Goal: Information Seeking & Learning: Learn about a topic

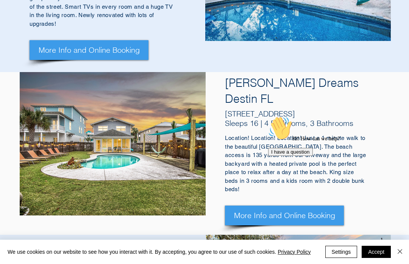
scroll to position [429, 0]
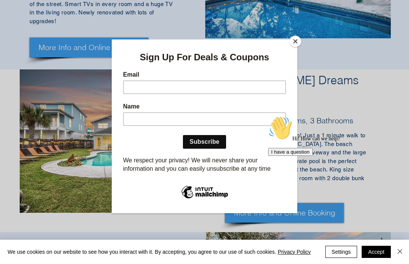
click at [296, 46] on button "Close" at bounding box center [295, 41] width 11 height 11
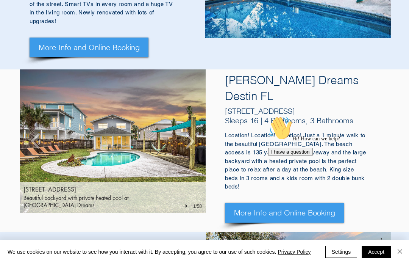
click at [185, 182] on div "[STREET_ADDRESS] Beautiful backyard with private heated pool at [PERSON_NAME] D…" at bounding box center [113, 197] width 186 height 31
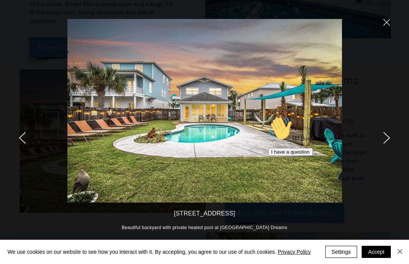
click at [163, 261] on div "We use cookies on our website to see how you interact with it. By accepting, yo…" at bounding box center [209, 252] width 402 height 24
click at [382, 135] on div "Hi! How can we help? I have a question" at bounding box center [336, 136] width 136 height 40
click at [382, 131] on div "Hi! How can we help? I have a question" at bounding box center [336, 136] width 136 height 40
click at [383, 138] on div "Hi! How can we help? I have a question" at bounding box center [336, 136] width 136 height 40
click at [388, 138] on div "Hi! How can we help? I have a question" at bounding box center [336, 136] width 136 height 40
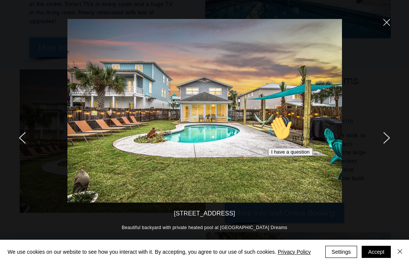
click at [386, 137] on div "Hi! How can we help? I have a question" at bounding box center [336, 136] width 136 height 40
click at [380, 138] on div "Hi! How can we help? I have a question" at bounding box center [336, 136] width 136 height 40
click at [384, 145] on div "Hi! How can we help? I have a question" at bounding box center [336, 136] width 136 height 40
click at [387, 133] on div "Hi! How can we help? I have a question" at bounding box center [336, 136] width 136 height 40
click at [387, 107] on div at bounding box center [341, 132] width 135 height 264
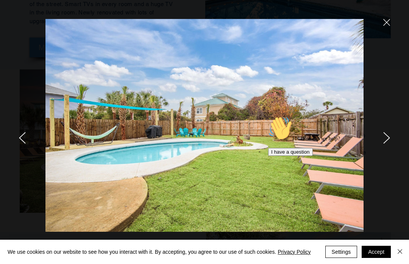
click at [390, 136] on div "Hi! How can we help? I have a question" at bounding box center [336, 136] width 136 height 40
click at [391, 142] on div "Hi! How can we help? I have a question" at bounding box center [336, 136] width 136 height 40
click at [395, 139] on div "Hi! How can we help? I have a question" at bounding box center [336, 136] width 136 height 40
click at [395, 138] on div "Hi! How can we help? I have a question" at bounding box center [336, 136] width 136 height 40
click at [395, 116] on div "Chat attention grabber" at bounding box center [336, 116] width 136 height 0
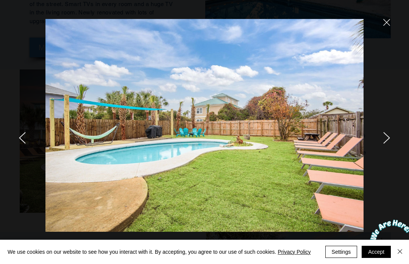
click at [389, 137] on icon "next" at bounding box center [387, 137] width 6 height 11
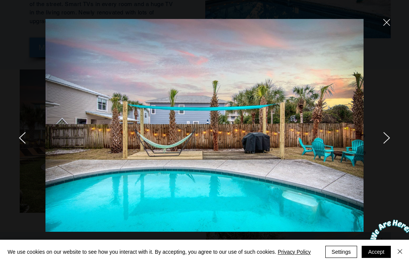
click at [404, 247] on img "Close" at bounding box center [400, 251] width 9 height 9
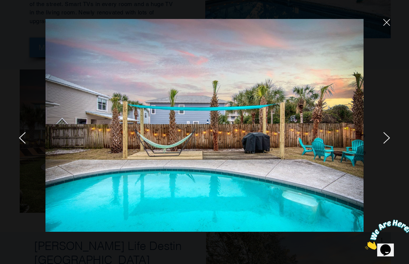
click at [27, 261] on div at bounding box center [67, 132] width 135 height 264
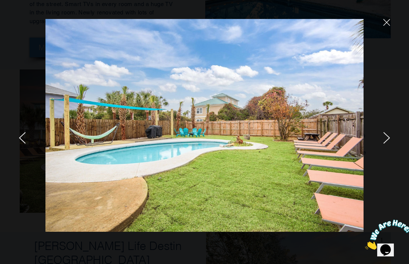
click at [389, 141] on icon "next" at bounding box center [387, 138] width 7 height 12
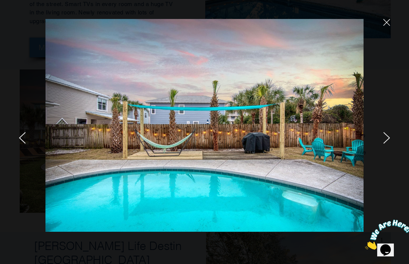
click at [384, 138] on icon "next" at bounding box center [387, 138] width 7 height 12
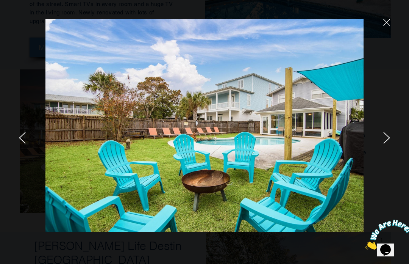
click at [382, 141] on div at bounding box center [341, 132] width 135 height 264
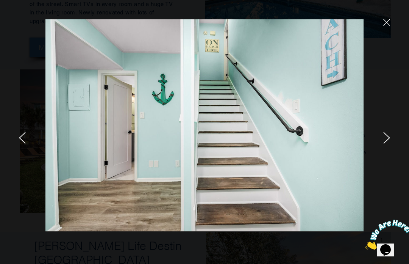
click at [387, 137] on icon "next" at bounding box center [387, 138] width 7 height 12
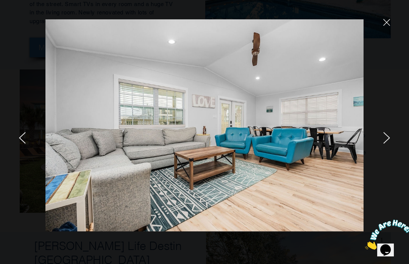
click at [379, 145] on div at bounding box center [341, 132] width 135 height 264
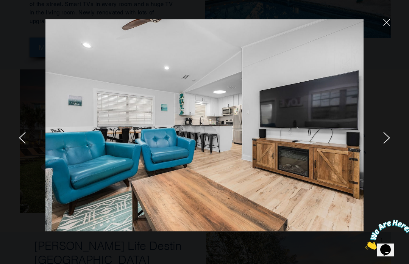
click at [387, 139] on icon "next" at bounding box center [387, 138] width 7 height 12
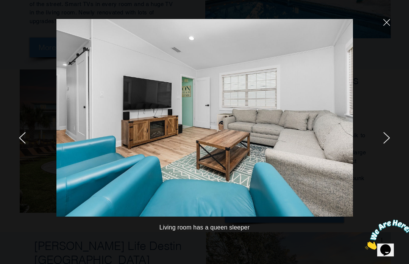
click at [387, 135] on icon "next" at bounding box center [387, 137] width 6 height 11
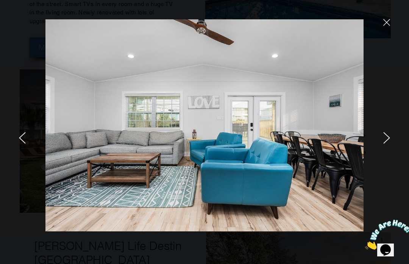
click at [390, 135] on icon "next" at bounding box center [387, 138] width 7 height 12
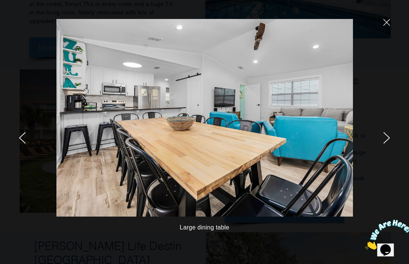
click at [387, 135] on icon "next" at bounding box center [387, 138] width 7 height 12
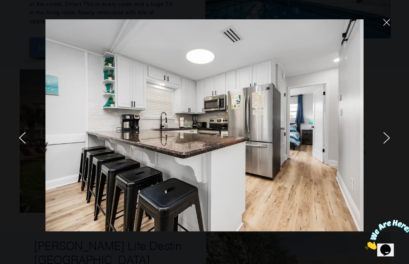
click at [390, 140] on icon "next" at bounding box center [387, 138] width 7 height 12
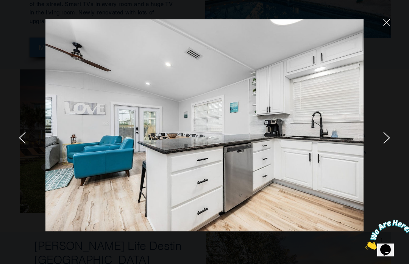
click at [390, 134] on icon "next" at bounding box center [387, 138] width 7 height 12
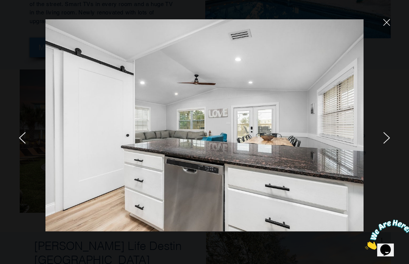
click at [387, 138] on icon "next" at bounding box center [387, 138] width 7 height 12
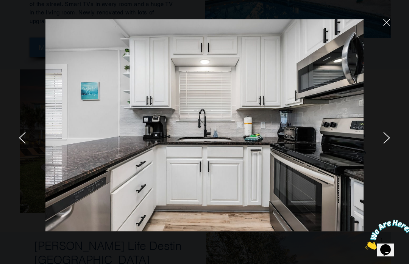
click at [390, 139] on icon "next" at bounding box center [387, 138] width 7 height 12
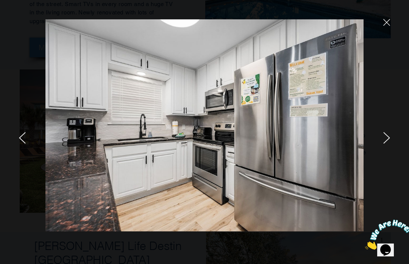
click at [384, 133] on icon "next" at bounding box center [387, 138] width 7 height 12
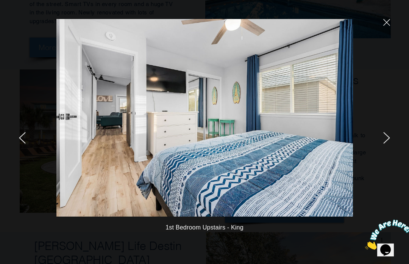
click at [388, 143] on icon "next" at bounding box center [387, 138] width 7 height 12
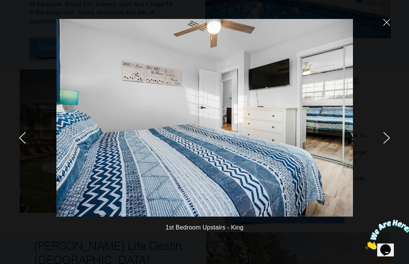
click at [384, 135] on icon "next" at bounding box center [387, 138] width 7 height 12
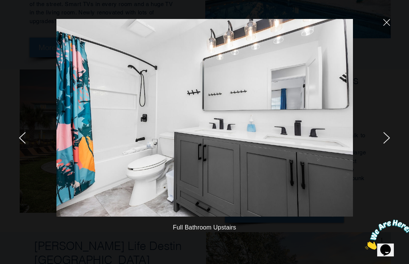
click at [385, 139] on icon "next" at bounding box center [387, 138] width 7 height 12
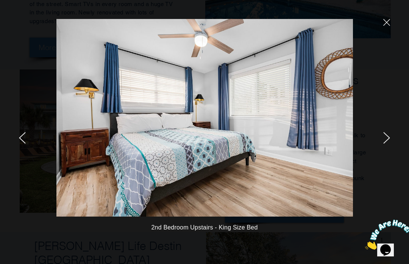
click at [389, 139] on icon "next" at bounding box center [387, 138] width 7 height 12
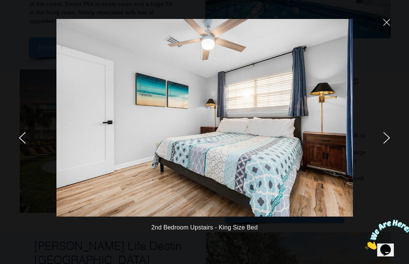
click at [385, 141] on icon "next" at bounding box center [387, 138] width 7 height 12
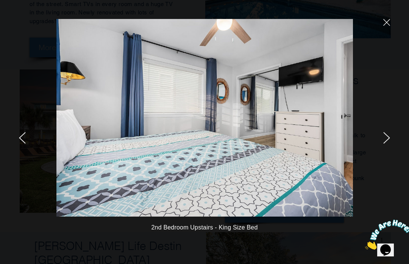
click at [390, 143] on icon "next" at bounding box center [387, 138] width 7 height 12
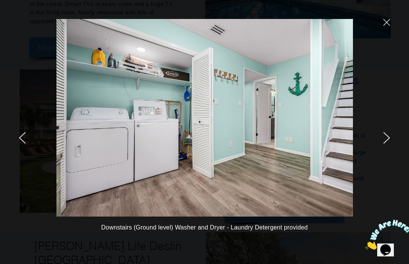
click at [394, 143] on div at bounding box center [341, 132] width 135 height 264
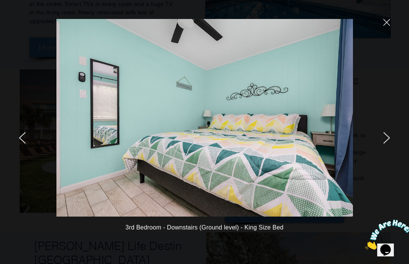
click at [388, 137] on icon "next" at bounding box center [387, 137] width 6 height 11
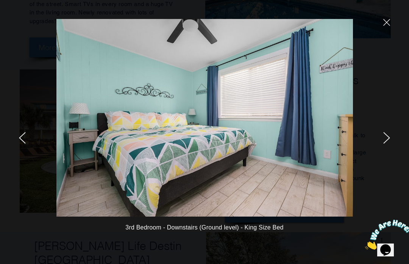
click at [386, 133] on icon "next" at bounding box center [387, 138] width 7 height 12
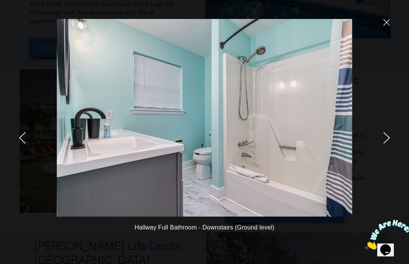
click at [389, 138] on icon "next" at bounding box center [387, 137] width 6 height 11
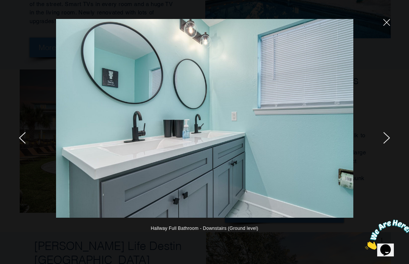
click at [389, 138] on icon "next" at bounding box center [387, 137] width 6 height 11
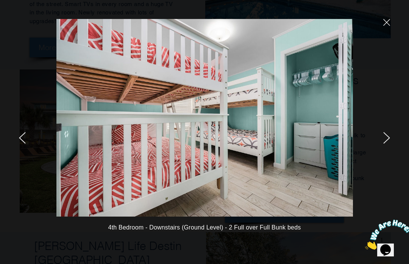
click at [387, 143] on icon "next" at bounding box center [387, 138] width 7 height 12
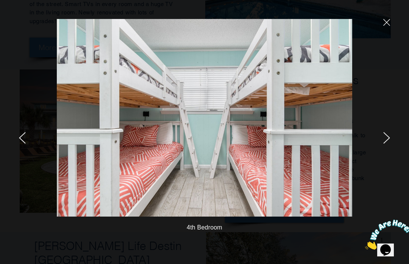
click at [390, 142] on icon "next" at bounding box center [387, 138] width 7 height 12
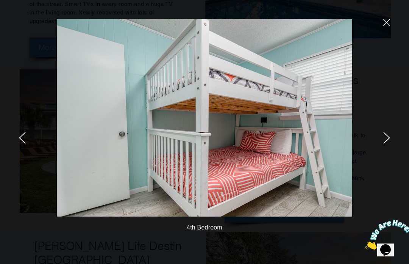
click at [389, 141] on icon "next" at bounding box center [387, 138] width 7 height 12
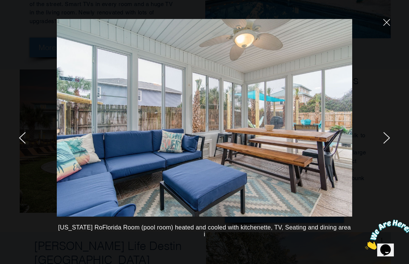
click at [389, 138] on icon "next" at bounding box center [387, 138] width 7 height 12
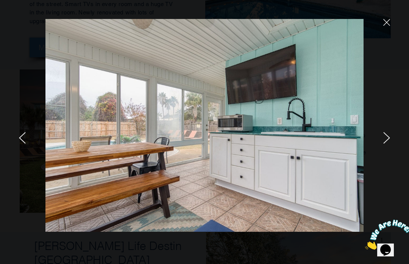
click at [387, 137] on icon "next" at bounding box center [387, 138] width 7 height 12
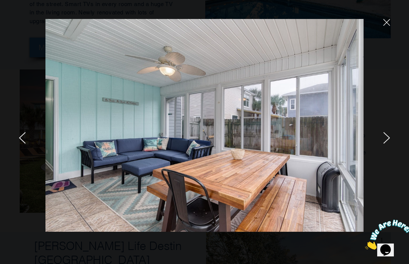
click at [388, 139] on icon "next" at bounding box center [387, 137] width 6 height 11
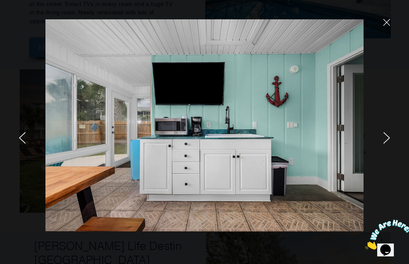
click at [390, 137] on icon "next" at bounding box center [387, 138] width 7 height 12
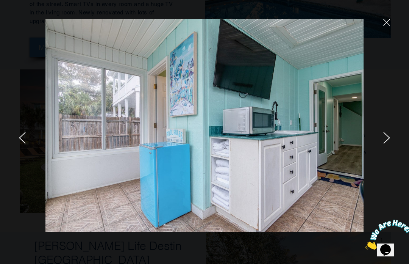
click at [389, 138] on icon "next" at bounding box center [387, 137] width 6 height 11
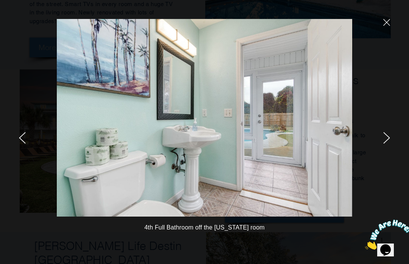
click at [389, 136] on icon "next" at bounding box center [387, 138] width 7 height 12
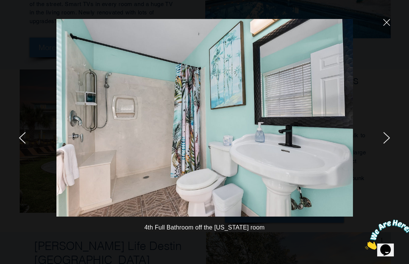
click at [390, 140] on icon "next" at bounding box center [387, 138] width 7 height 12
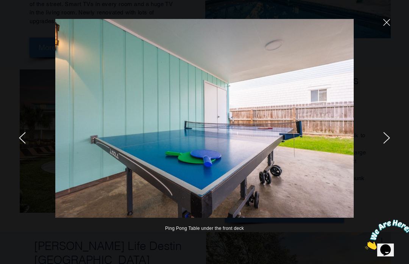
click at [386, 136] on icon "next" at bounding box center [387, 138] width 7 height 12
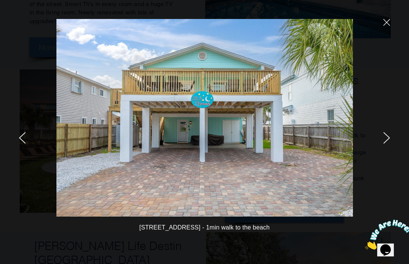
click at [389, 138] on icon "next" at bounding box center [387, 137] width 6 height 11
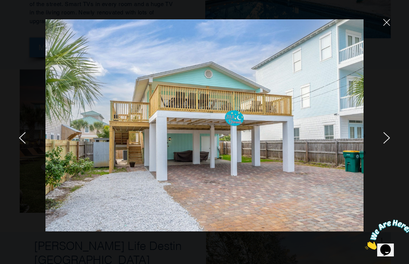
click at [390, 136] on icon "next" at bounding box center [387, 138] width 7 height 12
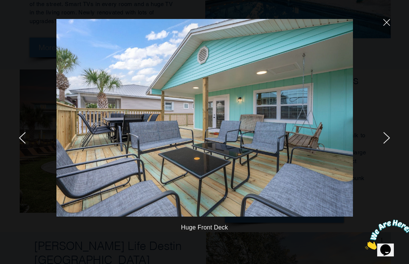
click at [394, 144] on div at bounding box center [341, 132] width 135 height 264
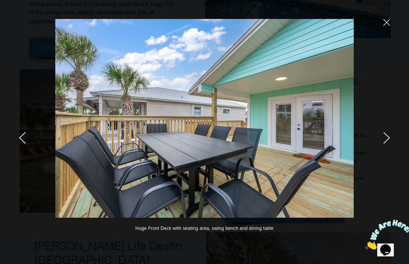
click at [388, 140] on icon "next" at bounding box center [387, 138] width 7 height 12
